Goal: Information Seeking & Learning: Check status

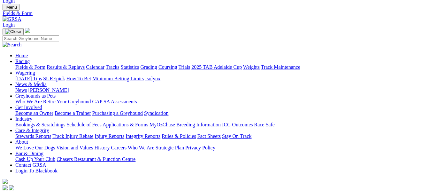
scroll to position [42, 0]
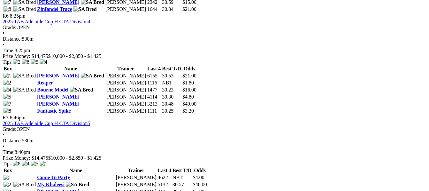
scroll to position [861, 0]
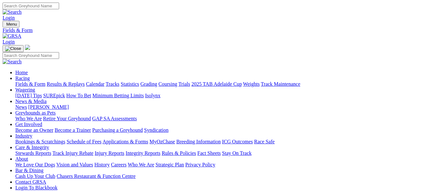
click at [79, 81] on link "Results & Replays" at bounding box center [66, 83] width 38 height 5
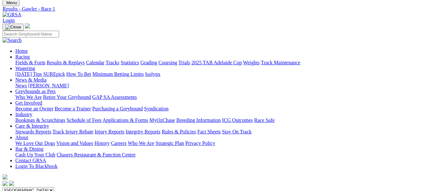
scroll to position [9, 0]
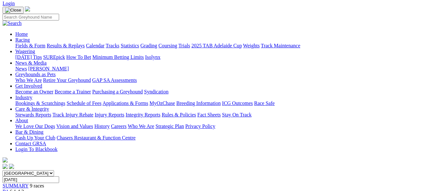
scroll to position [21, 0]
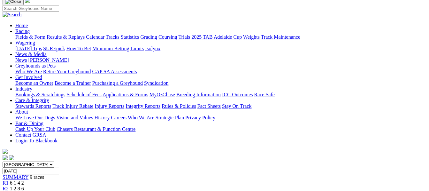
scroll to position [30, 0]
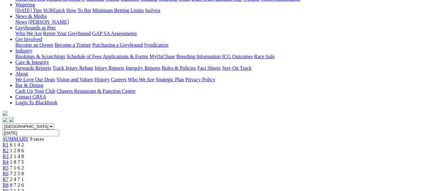
scroll to position [64, 0]
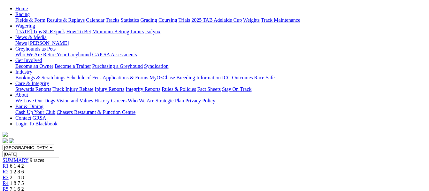
click at [239, 186] on div "R5 7 1 6 2" at bounding box center [215, 189] width 424 height 6
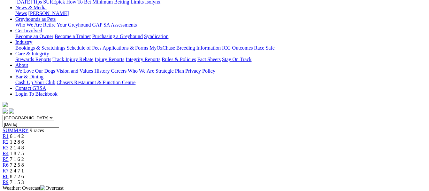
scroll to position [55, 0]
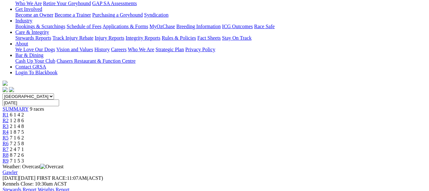
scroll to position [94, 0]
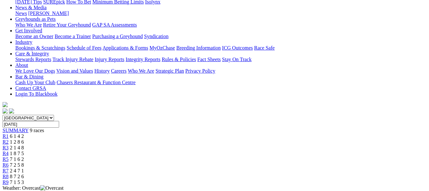
click at [24, 168] on span "2 4 7 1" at bounding box center [17, 170] width 14 height 5
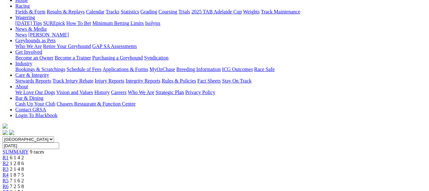
scroll to position [51, 0]
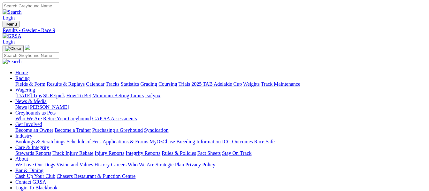
click at [50, 127] on div "Become an Owner Become a Trainer Purchasing a Greyhound Syndication" at bounding box center [220, 130] width 411 height 6
click at [28, 81] on link "Fields & Form" at bounding box center [30, 83] width 30 height 5
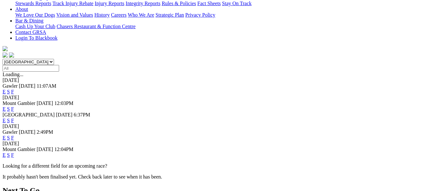
scroll to position [153, 0]
